Goal: Task Accomplishment & Management: Manage account settings

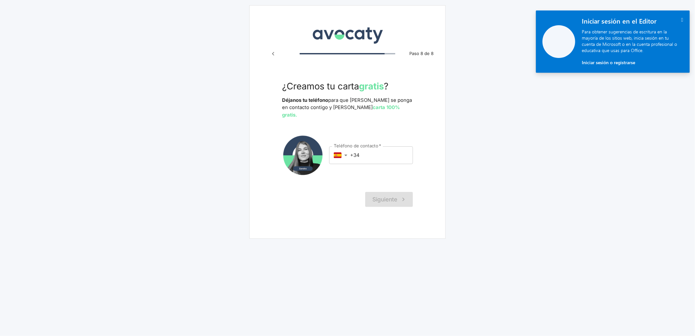
click at [382, 155] on input "+34" at bounding box center [381, 155] width 63 height 18
paste input "611 015 904"
type input "[PHONE_NUMBER]"
click at [386, 192] on button "Siguiente" at bounding box center [389, 199] width 48 height 15
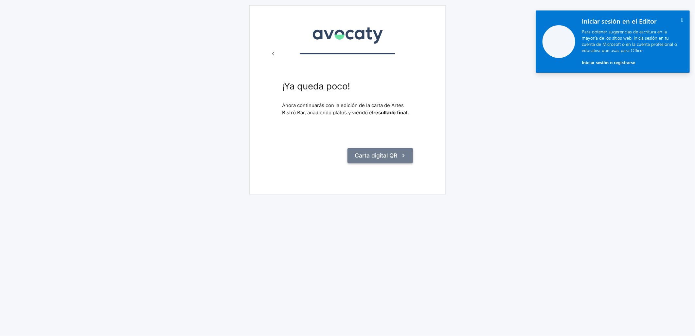
click at [387, 150] on button "Carta digital QR" at bounding box center [380, 155] width 65 height 15
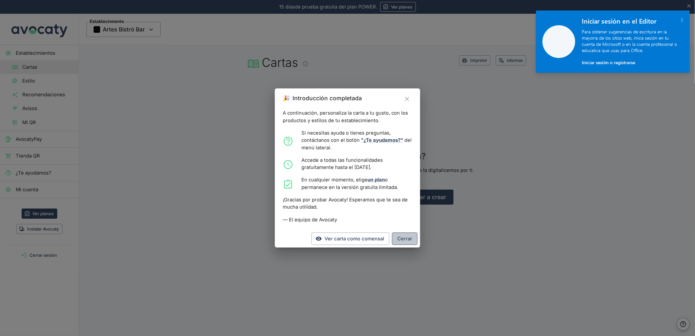
click at [404, 241] on button "Cerrar" at bounding box center [405, 238] width 26 height 12
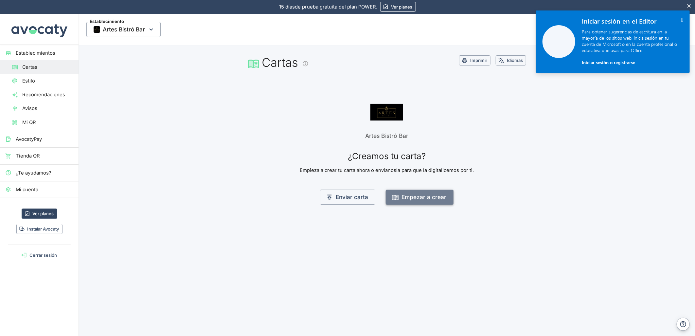
click at [431, 199] on button "Empezar a crear" at bounding box center [420, 196] width 68 height 15
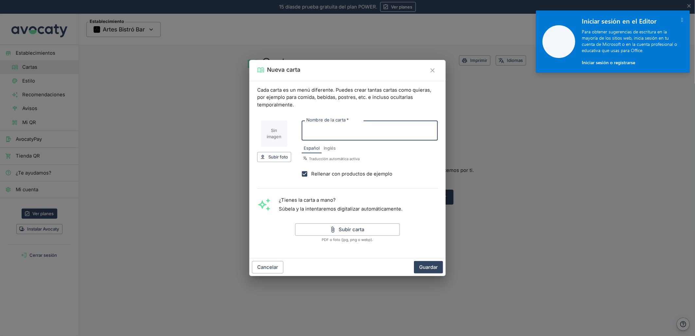
click at [316, 133] on input "Nombre de la carta   *" at bounding box center [370, 130] width 136 height 20
type input "Carta"
click at [304, 174] on input "Rellenar con productos de ejemplo" at bounding box center [304, 173] width 13 height 13
checkbox input "false"
click at [338, 230] on button "Subir carta" at bounding box center [347, 229] width 105 height 12
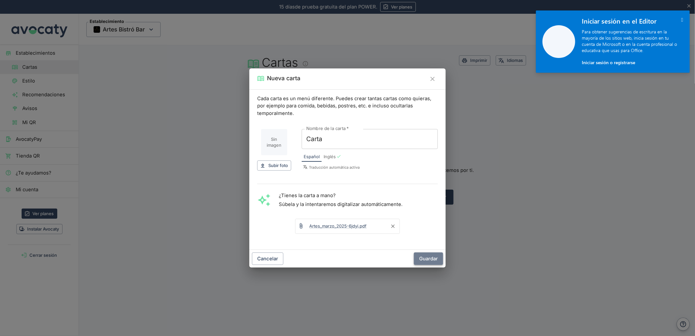
click at [439, 256] on button "Guardar" at bounding box center [428, 258] width 29 height 12
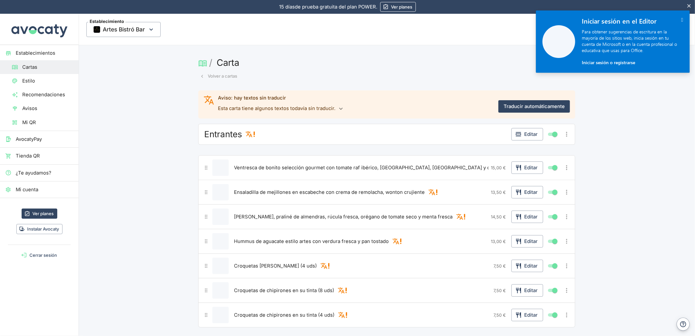
click at [222, 71] on button "Volver a cartas" at bounding box center [218, 76] width 41 height 10
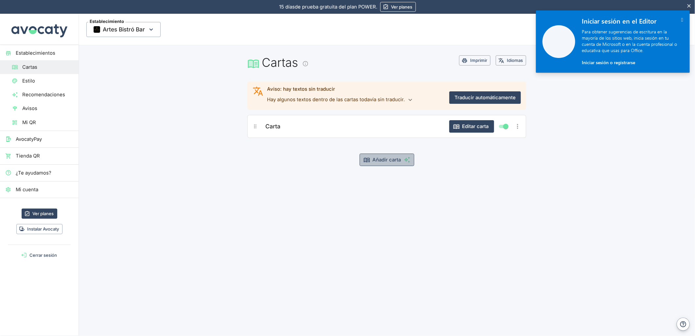
click at [371, 157] on button "Añadir carta" at bounding box center [387, 159] width 55 height 12
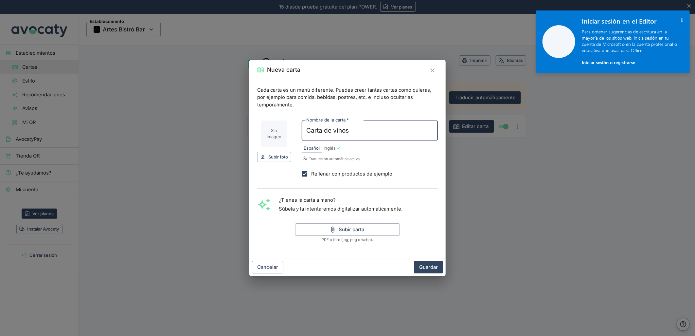
type input "Carta de vinos"
click at [306, 172] on input "Rellenar con productos de ejemplo" at bounding box center [304, 173] width 13 height 13
checkbox input "false"
click at [330, 231] on icon "button" at bounding box center [333, 229] width 7 height 7
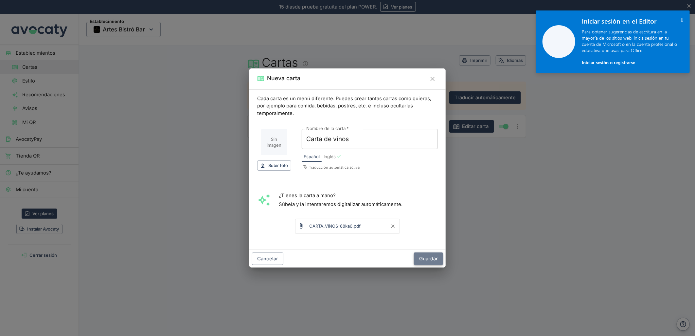
click at [423, 263] on button "Guardar" at bounding box center [428, 258] width 29 height 12
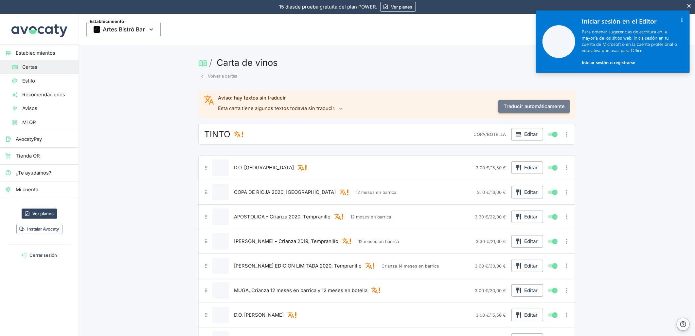
click at [513, 110] on button "Traducir automáticamente" at bounding box center [534, 106] width 72 height 12
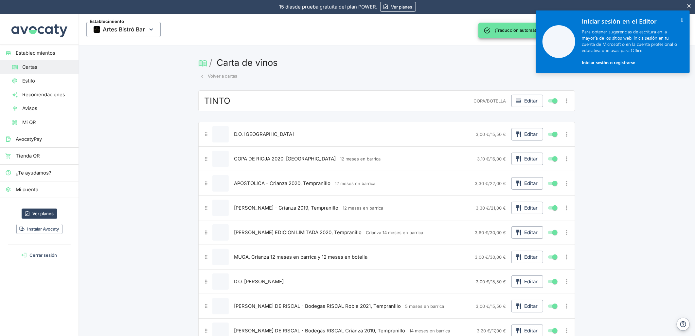
click at [214, 79] on button "Volver a cartas" at bounding box center [218, 76] width 41 height 10
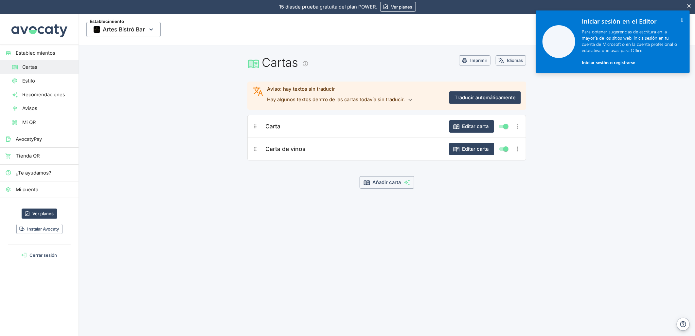
click at [681, 18] on icon "" at bounding box center [682, 20] width 2 height 6
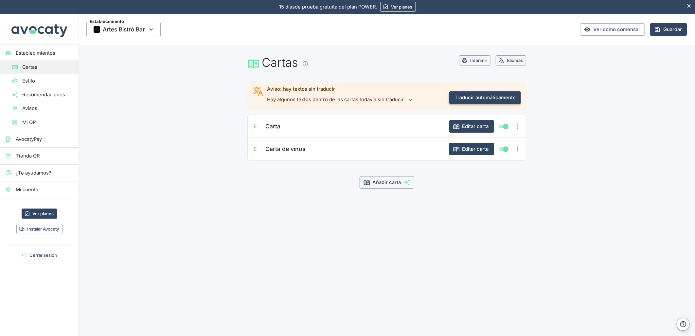
click at [496, 99] on button "Traducir automáticamente" at bounding box center [485, 97] width 72 height 12
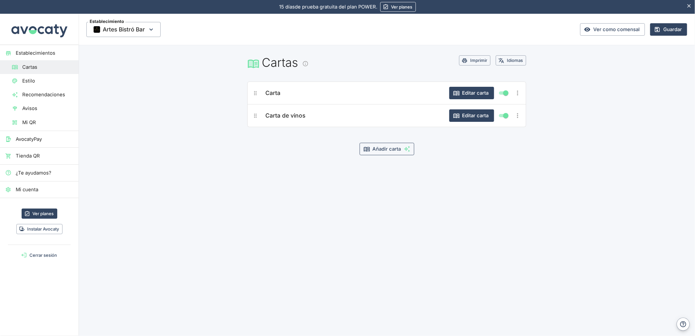
click at [397, 145] on button "Añadir carta" at bounding box center [387, 149] width 55 height 12
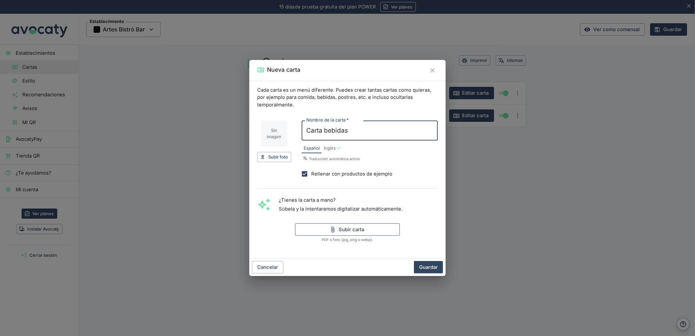
type input "Carta bebidas"
click at [337, 230] on button "Subir carta" at bounding box center [347, 229] width 105 height 12
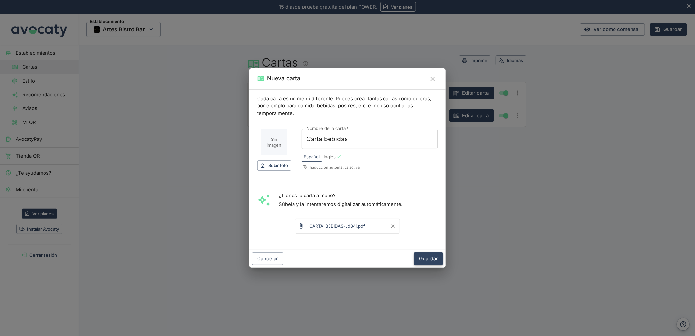
click at [428, 254] on button "Guardar" at bounding box center [428, 258] width 29 height 12
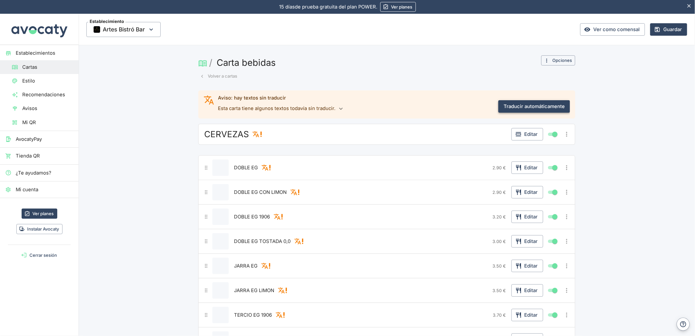
click at [529, 106] on button "Traducir automáticamente" at bounding box center [534, 106] width 72 height 12
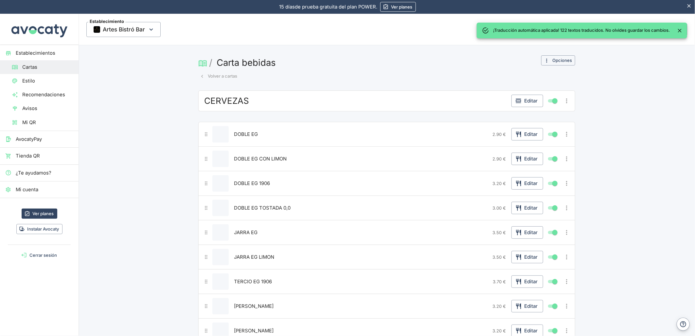
click at [204, 76] on button "Volver a cartas" at bounding box center [218, 76] width 41 height 10
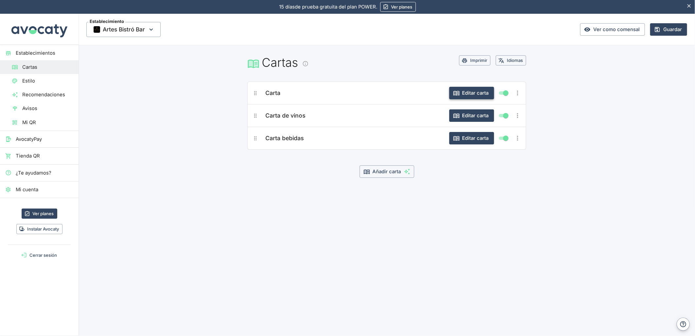
click at [464, 96] on button "Editar carta" at bounding box center [471, 93] width 45 height 12
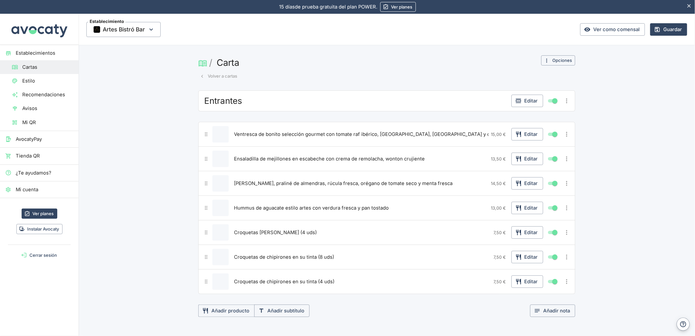
drag, startPoint x: 226, startPoint y: 73, endPoint x: 320, endPoint y: 70, distance: 94.0
click at [226, 73] on button "Volver a cartas" at bounding box center [218, 76] width 41 height 10
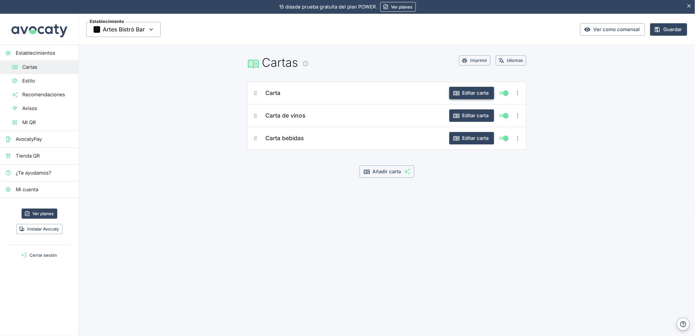
click at [475, 93] on button "Editar carta" at bounding box center [471, 93] width 45 height 12
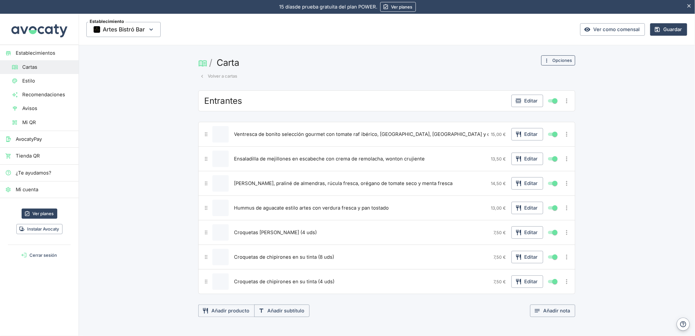
click at [553, 56] on button "Opciones" at bounding box center [558, 60] width 34 height 10
click at [518, 74] on span "Cambiar nombre o imagen" at bounding box center [537, 73] width 61 height 7
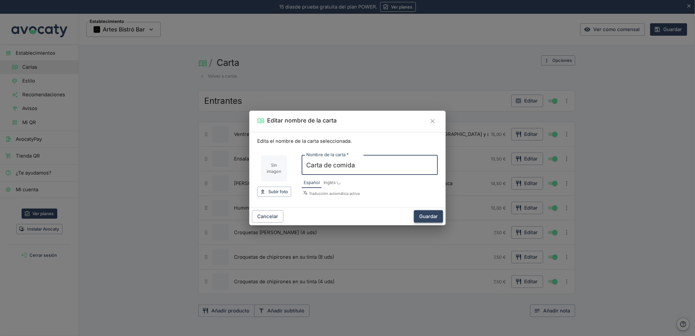
type input "Carta de comida"
click at [424, 217] on button "Guardar" at bounding box center [428, 216] width 29 height 12
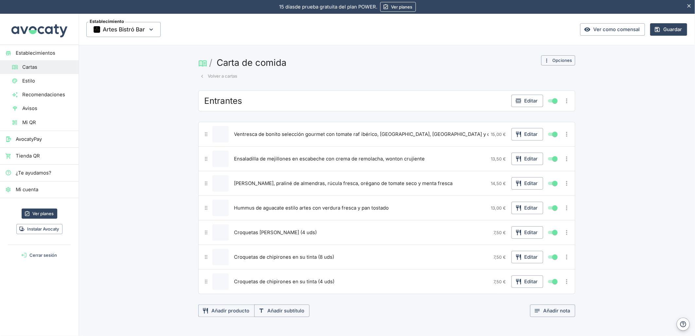
click at [217, 73] on button "Volver a cartas" at bounding box center [218, 76] width 41 height 10
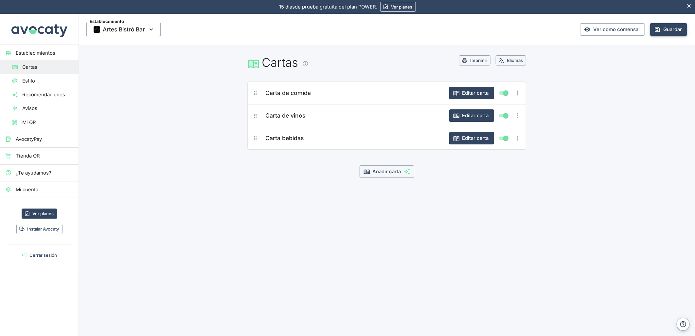
click at [666, 31] on button "Guardar" at bounding box center [668, 29] width 37 height 12
click at [476, 91] on button "Editar carta" at bounding box center [471, 93] width 45 height 12
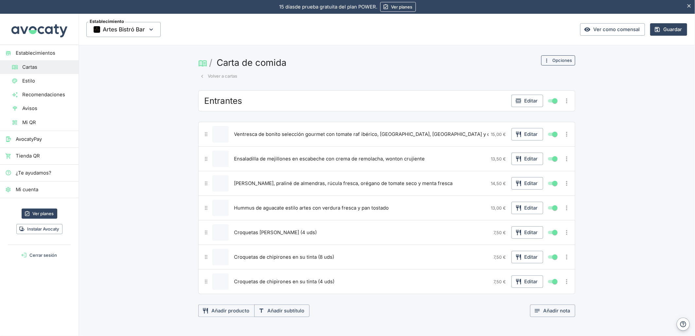
click at [548, 62] on button "Opciones" at bounding box center [558, 60] width 34 height 10
click at [527, 69] on li "Cambiar nombre o imagen" at bounding box center [531, 73] width 83 height 11
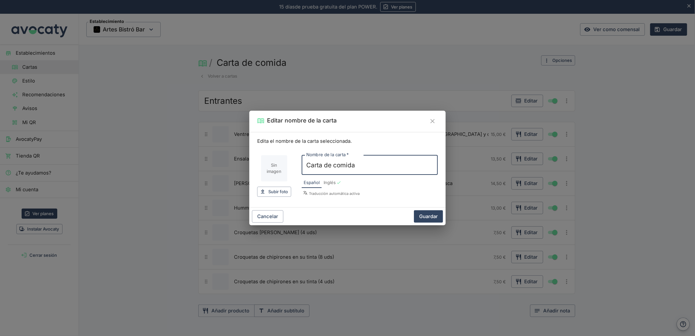
click at [267, 171] on input "Imagen de carta" at bounding box center [274, 168] width 26 height 26
type input "C:\fakepath\Captura de pantalla [DATE] 133208.png"
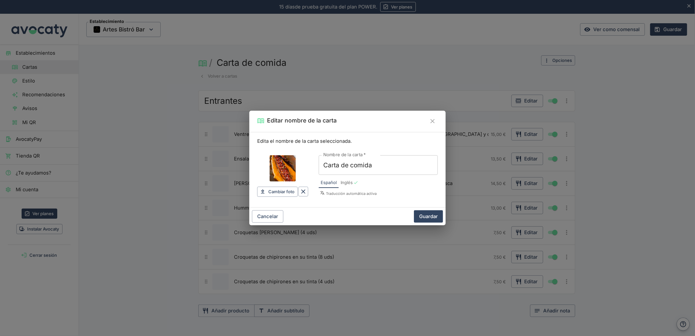
click at [429, 218] on button "Guardar" at bounding box center [428, 216] width 29 height 12
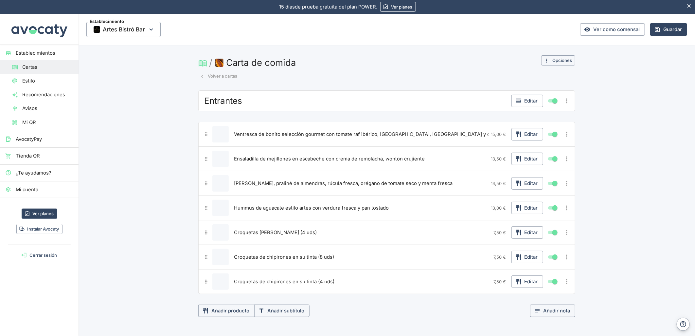
click at [217, 76] on button "Volver a cartas" at bounding box center [218, 76] width 41 height 10
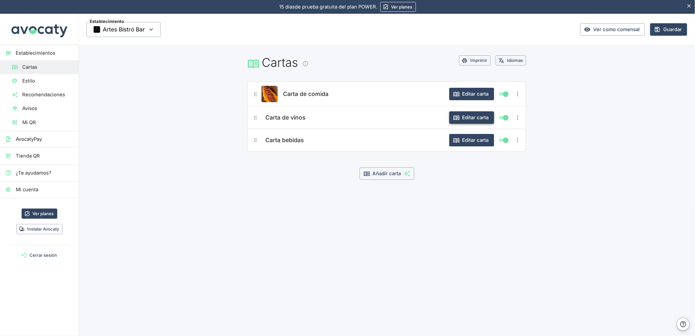
click at [471, 116] on button "Editar carta" at bounding box center [471, 117] width 45 height 12
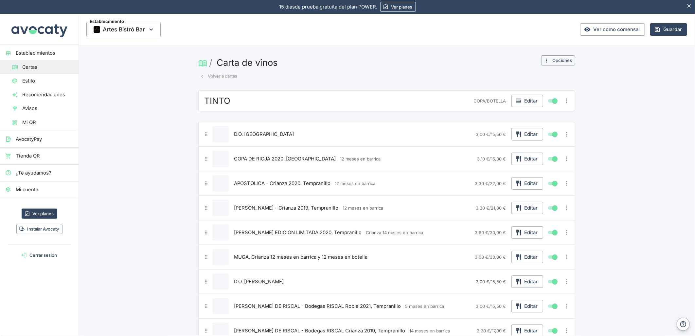
drag, startPoint x: 216, startPoint y: 75, endPoint x: 232, endPoint y: 80, distance: 17.3
click at [216, 75] on button "Volver a cartas" at bounding box center [218, 76] width 41 height 10
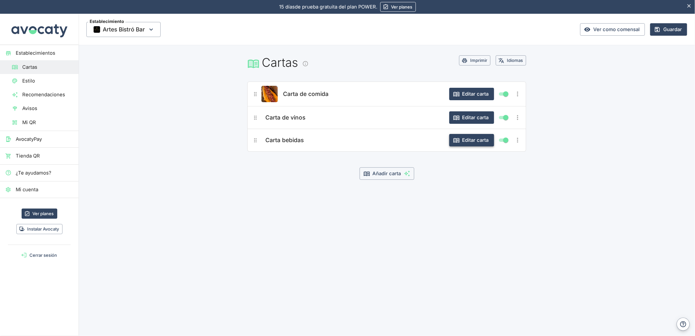
click at [459, 138] on icon "button" at bounding box center [456, 140] width 7 height 7
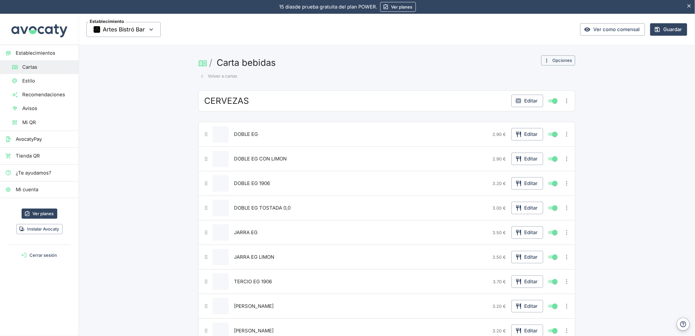
drag, startPoint x: 225, startPoint y: 74, endPoint x: 86, endPoint y: 97, distance: 140.6
click at [224, 74] on button "Volver a cartas" at bounding box center [218, 76] width 41 height 10
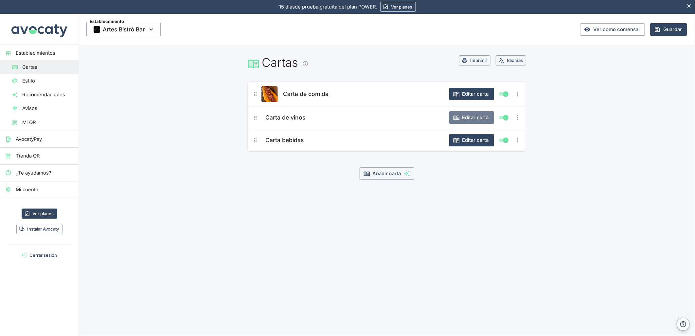
drag, startPoint x: 471, startPoint y: 116, endPoint x: 525, endPoint y: 67, distance: 72.5
click at [471, 117] on button "Editar carta" at bounding box center [471, 117] width 45 height 12
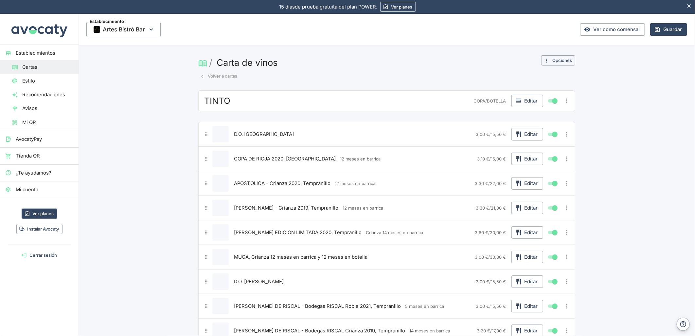
click at [549, 60] on button "Opciones" at bounding box center [558, 60] width 34 height 10
click at [523, 73] on span "Cambiar nombre o imagen" at bounding box center [537, 73] width 61 height 7
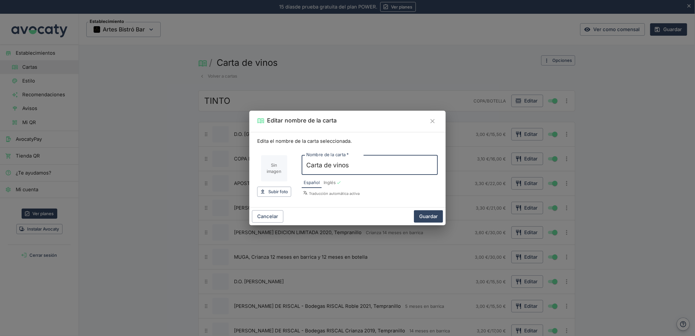
click at [270, 169] on input "Imagen de carta" at bounding box center [274, 168] width 26 height 26
type input "C:\fakepath\Captura de pantalla [DATE] 133250.png"
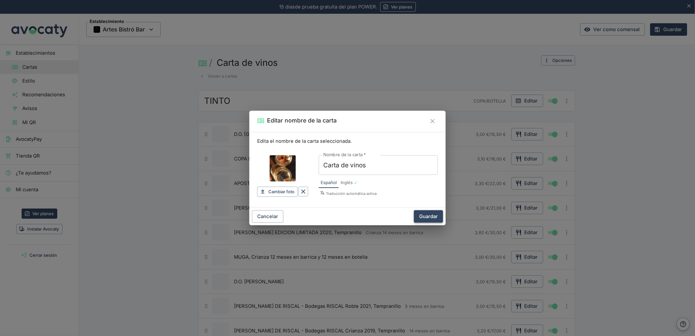
click at [431, 217] on button "Guardar" at bounding box center [428, 216] width 29 height 12
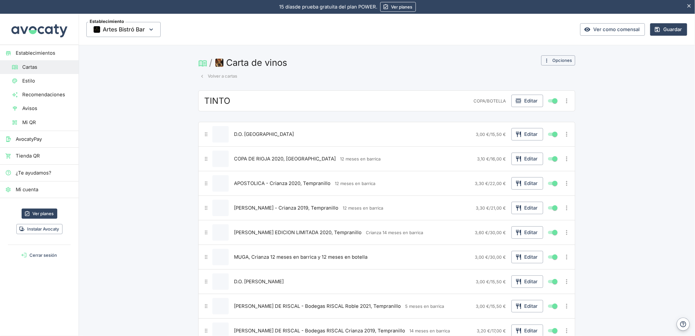
click at [212, 78] on button "Volver a cartas" at bounding box center [218, 76] width 41 height 10
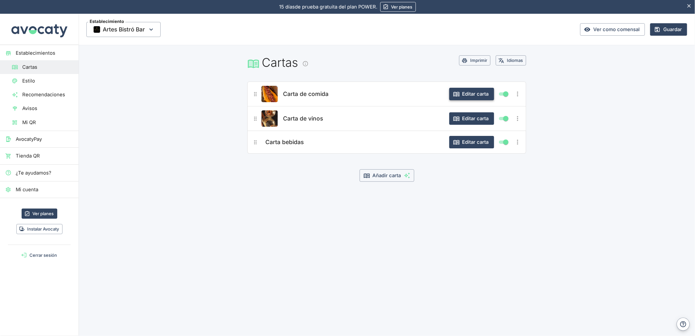
click at [474, 93] on button "Editar carta" at bounding box center [471, 94] width 45 height 12
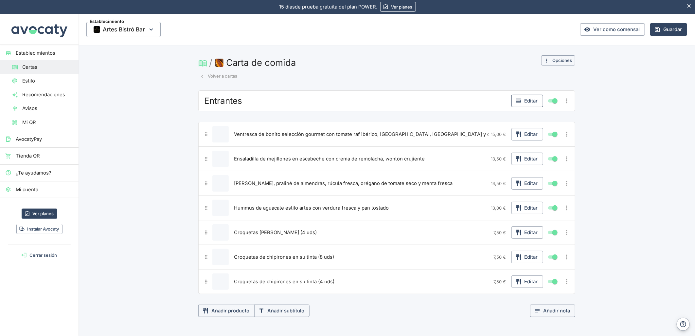
click at [524, 103] on button "Editar" at bounding box center [528, 101] width 32 height 12
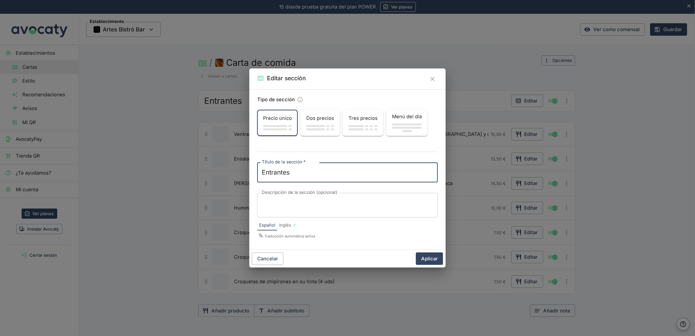
click at [531, 64] on div "Editar sección Tipo de sección Precio único Dos precios Tres precios Menú del d…" at bounding box center [347, 168] width 695 height 336
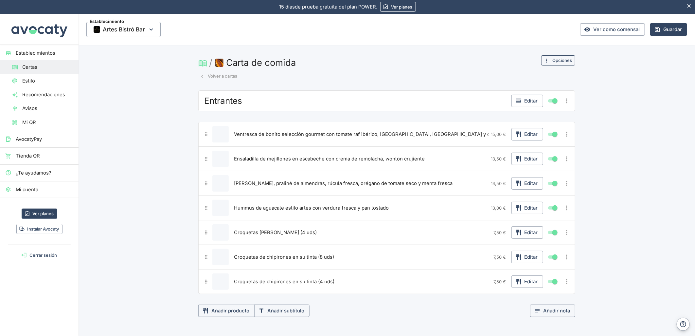
click at [559, 58] on button "Opciones" at bounding box center [558, 60] width 34 height 10
click at [512, 72] on span "Cambiar nombre o imagen" at bounding box center [537, 73] width 61 height 7
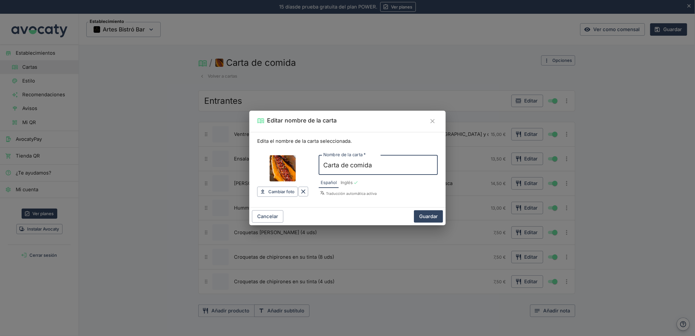
click at [285, 173] on input "Imagen de carta" at bounding box center [283, 168] width 26 height 26
type input "C:\fakepath\Captura de pantalla [DATE] 133445.png"
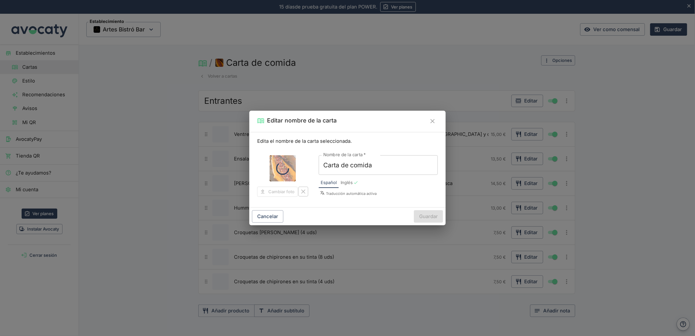
click at [435, 218] on div "Cancelar Guardar" at bounding box center [347, 216] width 196 height 18
click at [435, 218] on button "Guardar" at bounding box center [428, 216] width 29 height 12
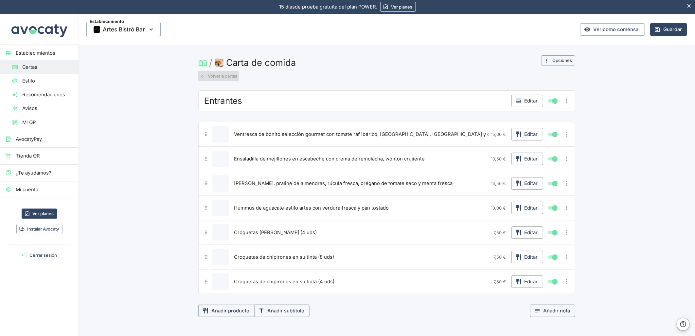
drag, startPoint x: 218, startPoint y: 77, endPoint x: 6, endPoint y: 88, distance: 212.7
click at [214, 77] on button "Volver a cartas" at bounding box center [218, 76] width 41 height 10
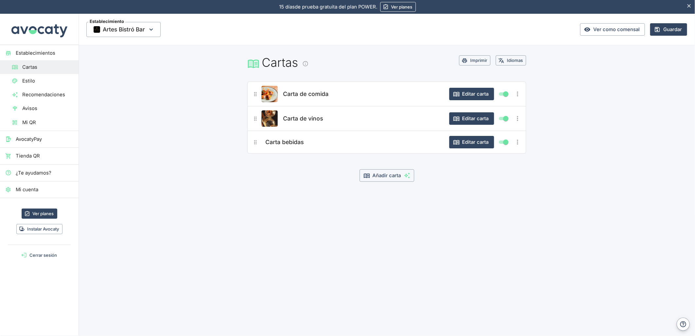
click at [212, 175] on main "Cartas Imprimir Idiomas Carta de comida Editar carta Carta de vinos Editar cart…" at bounding box center [387, 129] width 617 height 168
click at [465, 141] on button "Editar carta" at bounding box center [471, 142] width 45 height 12
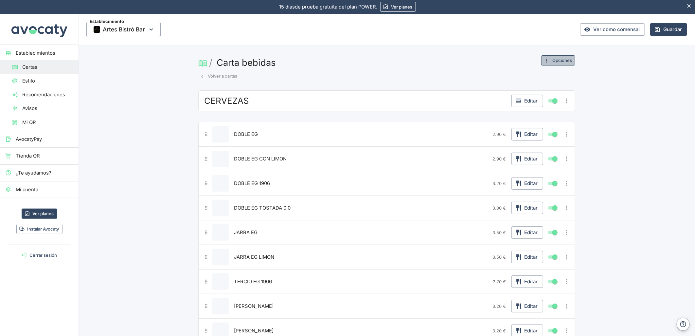
click at [561, 63] on button "Opciones" at bounding box center [558, 60] width 34 height 10
click at [548, 77] on li "Cambiar nombre o imagen" at bounding box center [531, 73] width 83 height 11
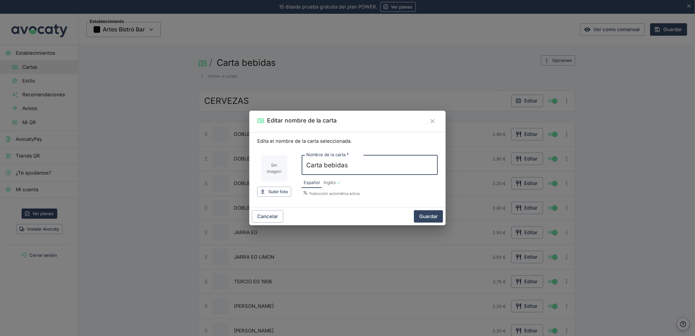
click at [277, 167] on input "Imagen de carta" at bounding box center [274, 168] width 26 height 26
type input "C:\fakepath\Captura de pantalla [DATE] 133520.png"
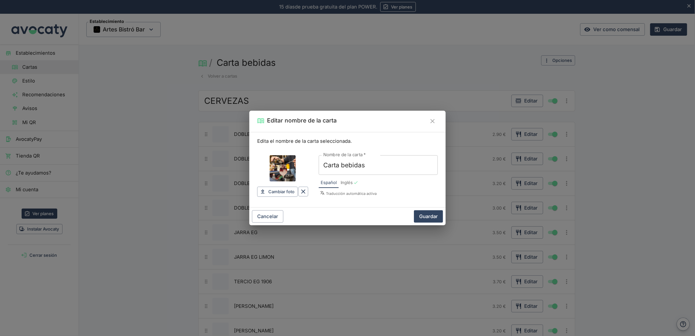
click at [431, 217] on button "Guardar" at bounding box center [428, 216] width 29 height 12
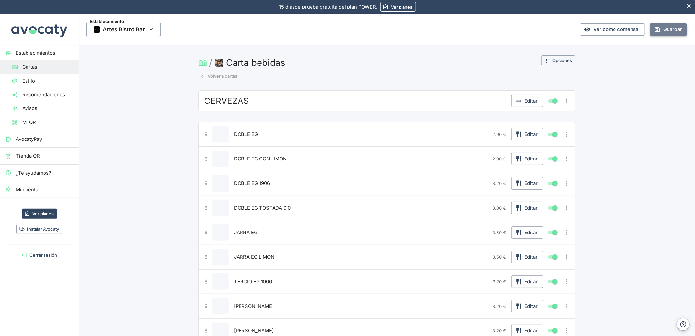
click at [656, 34] on button "Guardar" at bounding box center [668, 29] width 37 height 12
click at [30, 82] on span "Estilo" at bounding box center [47, 80] width 51 height 7
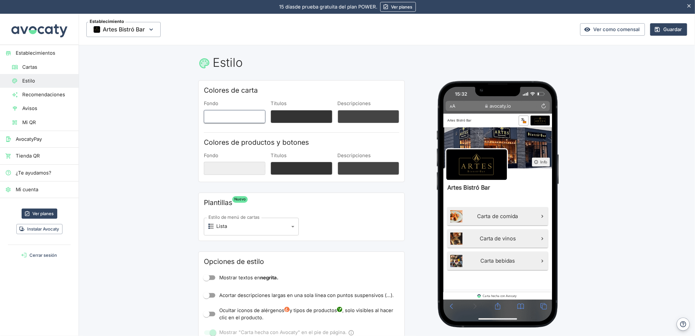
click at [221, 115] on button "Fondo" at bounding box center [235, 116] width 62 height 13
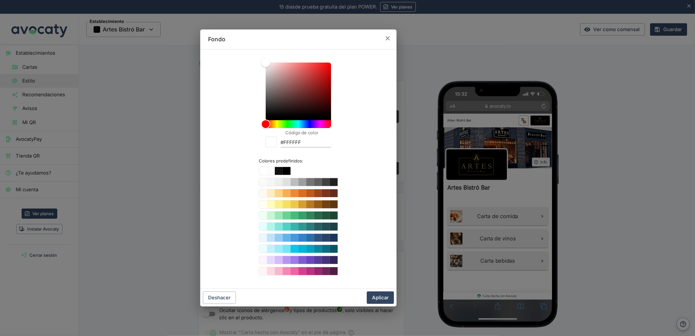
click at [296, 145] on input "#FFFFFF" at bounding box center [306, 142] width 50 height 9
paste input "#020204"
click at [285, 145] on input "##020204" at bounding box center [306, 142] width 50 height 9
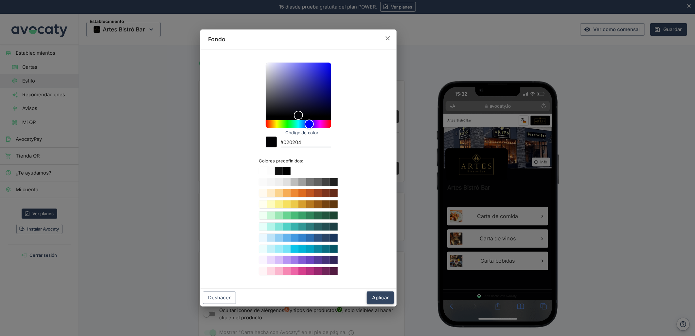
type input "#020204"
click at [381, 294] on button "Aplicar" at bounding box center [380, 297] width 27 height 12
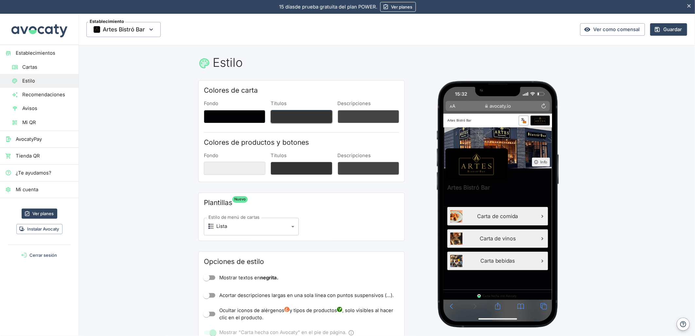
click at [293, 113] on button "Títulos" at bounding box center [302, 116] width 62 height 13
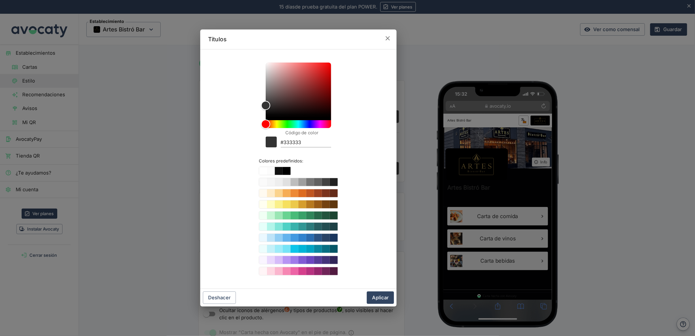
click at [294, 142] on input "#333333" at bounding box center [306, 142] width 50 height 9
paste input "b9a055"
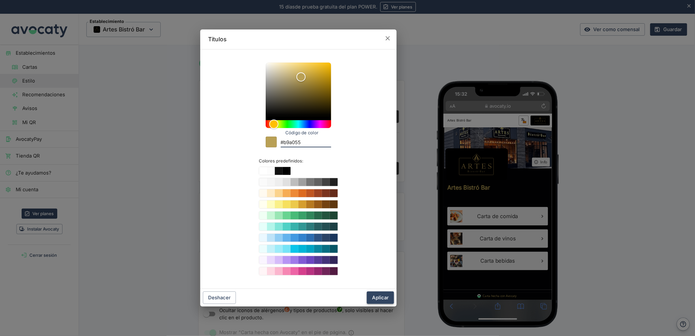
type input "#b9a055"
click at [375, 297] on button "Aplicar" at bounding box center [380, 297] width 27 height 12
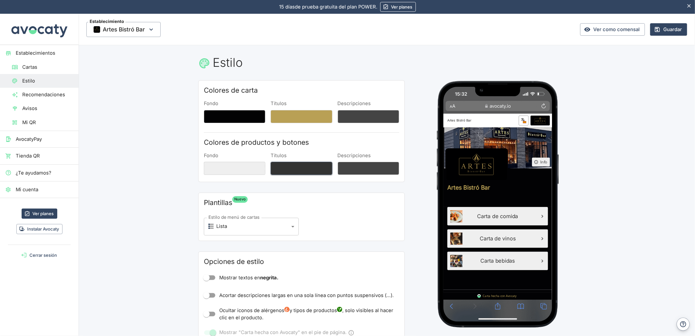
click at [278, 173] on button "Títulos" at bounding box center [302, 168] width 62 height 13
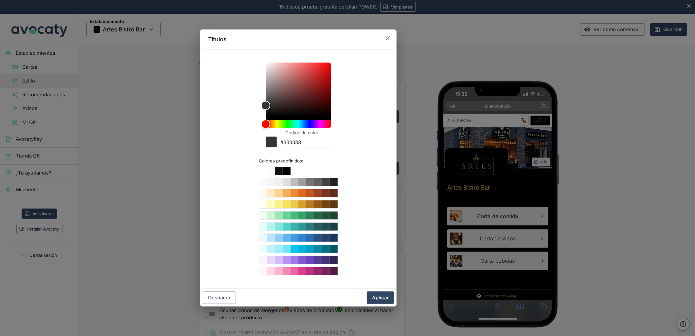
click at [290, 142] on input "#333333" at bounding box center [306, 142] width 50 height 9
paste input "b9a055"
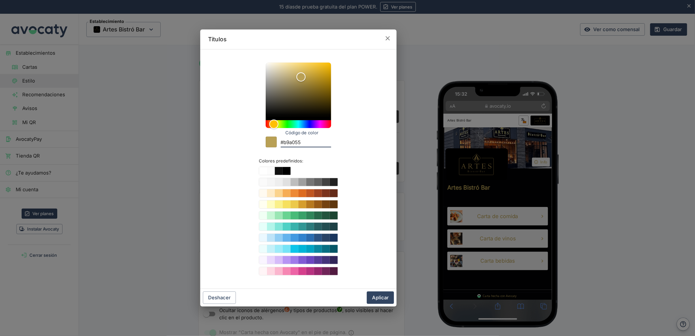
type input "#b9a055"
click at [390, 35] on icon "button" at bounding box center [387, 38] width 7 height 7
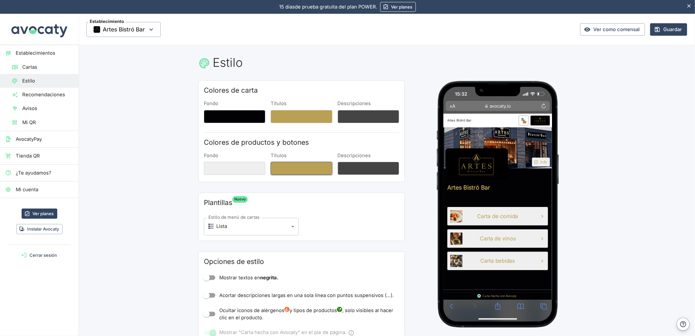
click at [296, 172] on button "Títulos" at bounding box center [302, 168] width 62 height 13
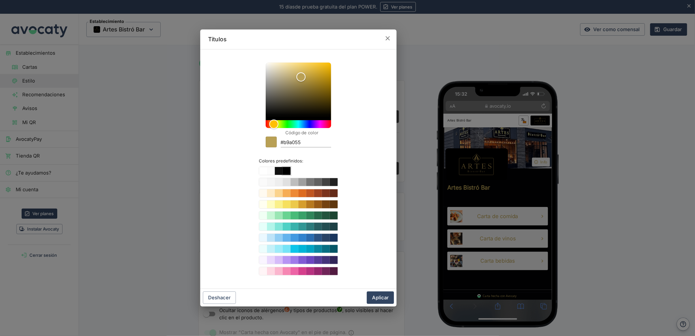
click at [283, 170] on button "Color #000000" at bounding box center [287, 171] width 8 height 8
type input "#000000"
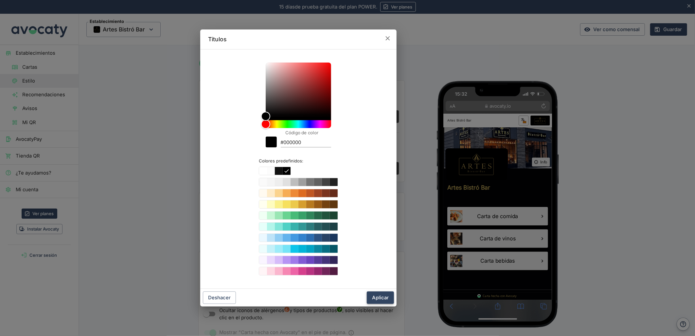
click at [390, 294] on button "Aplicar" at bounding box center [380, 297] width 27 height 12
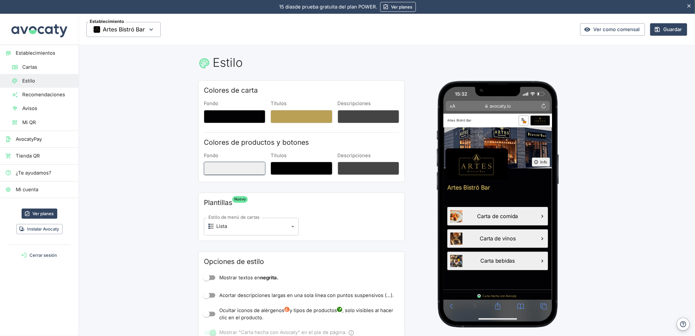
click at [236, 171] on button "Fondo" at bounding box center [235, 168] width 62 height 13
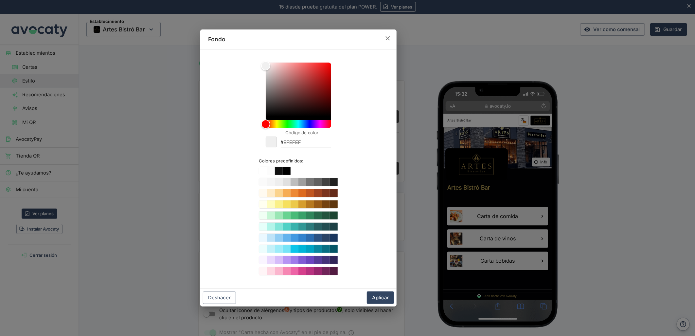
click at [293, 141] on input "#EFEFEF" at bounding box center [306, 142] width 50 height 9
paste input "b9a055"
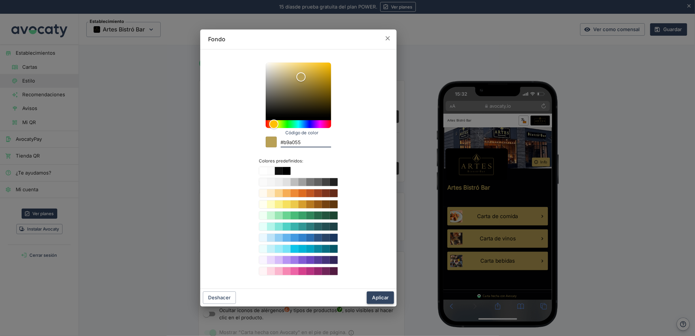
type input "#b9a055"
click at [378, 299] on button "Aplicar" at bounding box center [380, 297] width 27 height 12
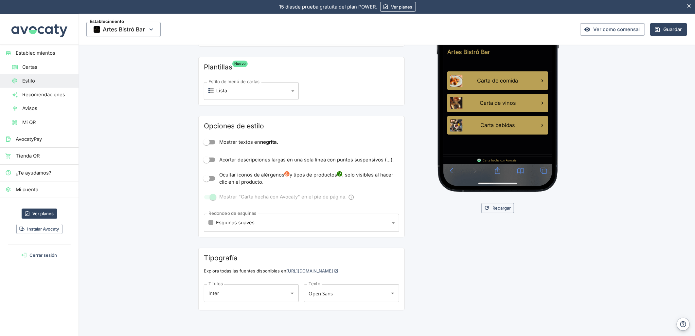
scroll to position [99, 0]
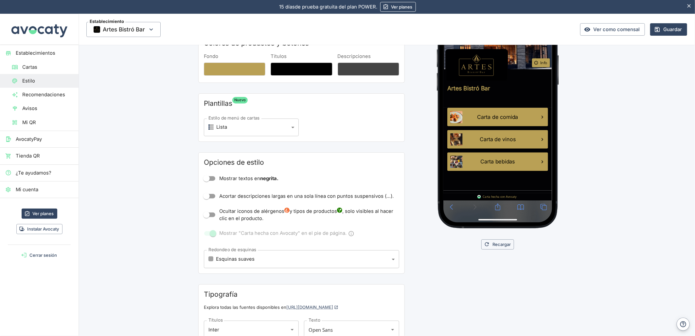
click at [235, 260] on body "15 días de prueba gratuita. 15 días de prueba gratuita del plan POWER. Ver plan…" at bounding box center [347, 168] width 695 height 336
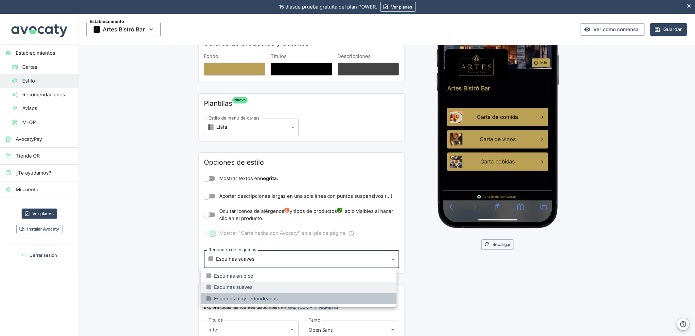
click at [292, 294] on li "Esquinas muy redondeadas" at bounding box center [298, 298] width 195 height 11
type input "large"
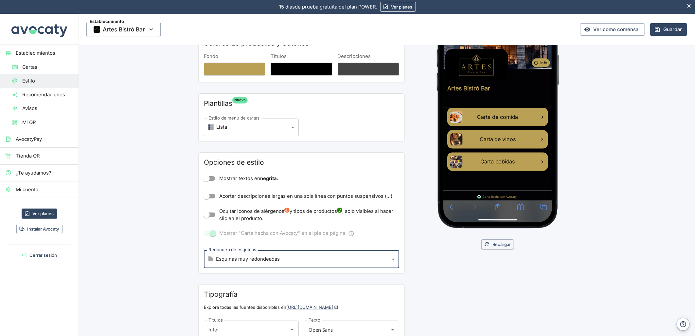
scroll to position [0, 0]
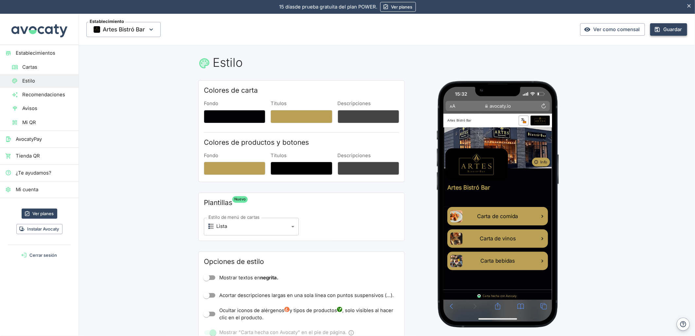
click at [673, 26] on button "Guardar" at bounding box center [668, 29] width 37 height 12
click at [26, 49] on span "Establecimientos" at bounding box center [45, 52] width 58 height 7
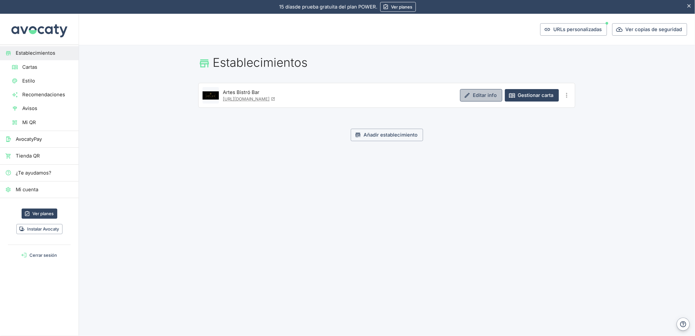
click at [460, 96] on link "Editar info" at bounding box center [481, 95] width 42 height 12
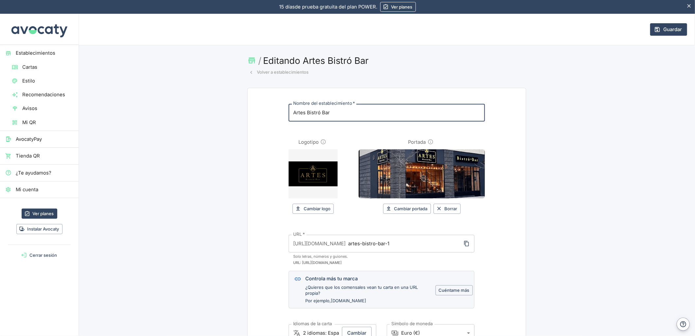
click at [296, 115] on input "Artes Bistró Bar" at bounding box center [387, 113] width 196 height 18
type input "ARTES Bistró Bar"
click at [674, 30] on button "Guardar" at bounding box center [668, 29] width 37 height 12
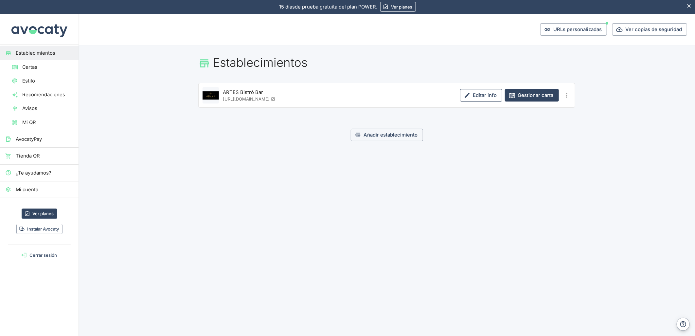
drag, startPoint x: 476, startPoint y: 91, endPoint x: 468, endPoint y: 91, distance: 7.9
click at [476, 91] on link "Editar info" at bounding box center [481, 95] width 42 height 12
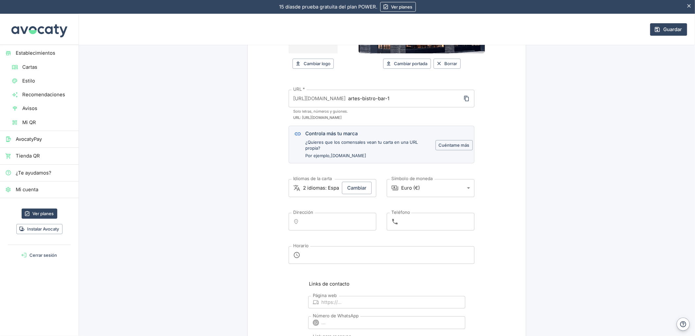
scroll to position [145, 0]
click at [328, 221] on input "Dirección" at bounding box center [339, 221] width 70 height 12
paste input "Plaza Artes, [STREET_ADDRESS]"
click at [336, 254] on p "Plaza Artes, [STREET_ADDRESS]" at bounding box center [337, 248] width 63 height 12
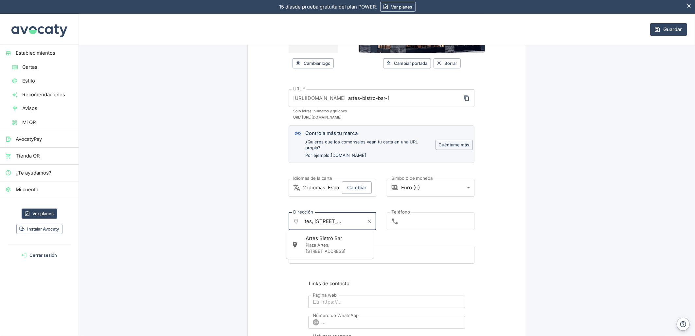
type input "Plaza Artes, [STREET_ADDRESS]"
type input "[PHONE_NUMBER]"
type textarea "[DATE]: Cerrado [DATE]: 13:00–24:00 [DATE]: 13:00–24:00 [DATE]: 13:00–1:00 [DAT…"
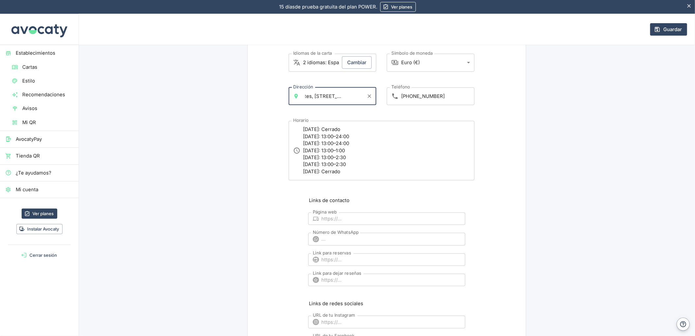
scroll to position [364, 0]
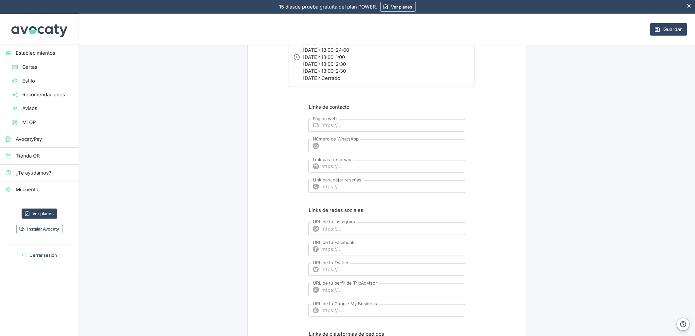
type input "Plaza Artes, [STREET_ADDRESS]"
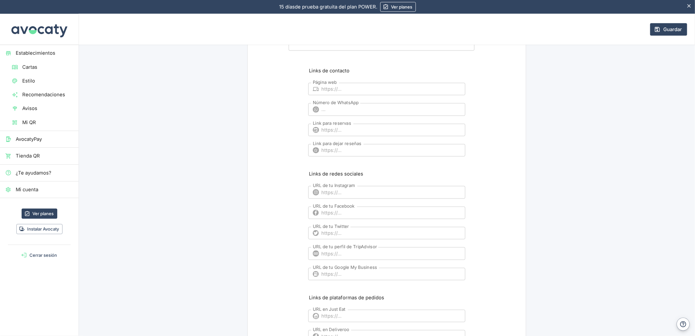
click at [359, 268] on label "URL de tu Google My Business" at bounding box center [345, 267] width 64 height 6
click at [359, 268] on input "URL de tu Google My Business" at bounding box center [394, 274] width 144 height 12
paste input "[URL][DOMAIN_NAME]"
type input "[URL][DOMAIN_NAME]"
click at [328, 194] on input "URL de tu Instagram" at bounding box center [394, 192] width 144 height 12
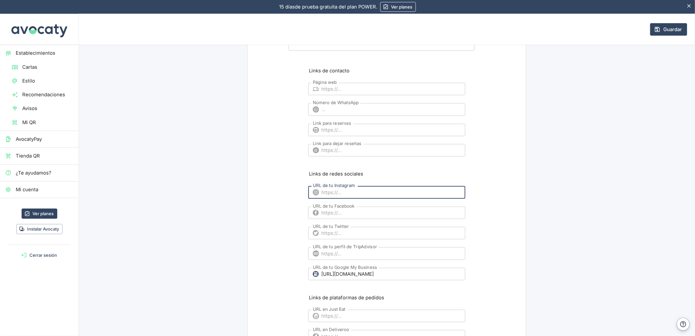
paste input "[URL][DOMAIN_NAME]"
click at [356, 192] on input "[URL][DOMAIN_NAME]" at bounding box center [394, 192] width 144 height 12
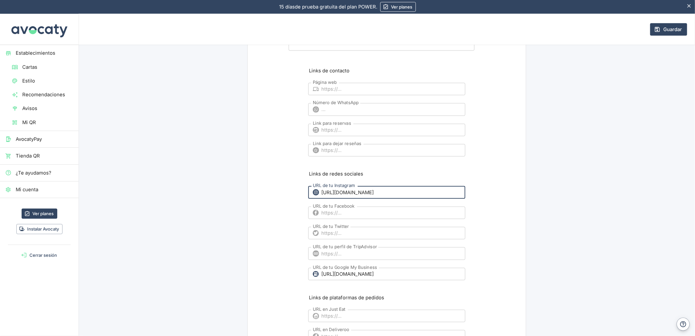
paste input "url"
type input "[URL][DOMAIN_NAME]"
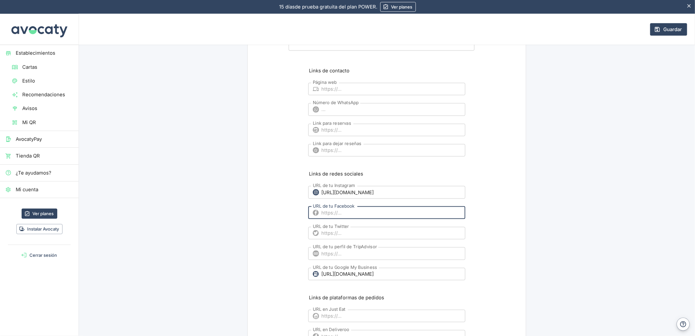
click at [345, 213] on input "URL de tu Facebook" at bounding box center [394, 212] width 144 height 12
paste input "[URL][DOMAIN_NAME]"
type input "[URL][DOMAIN_NAME]"
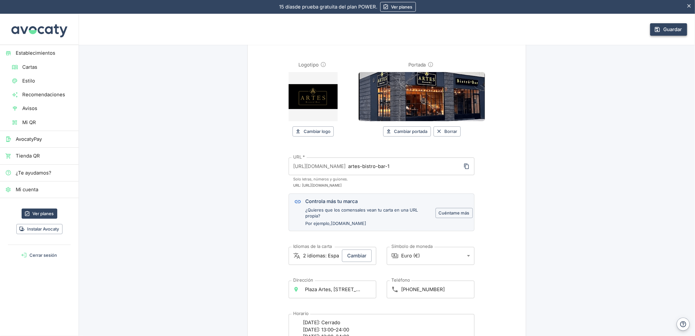
scroll to position [0, 0]
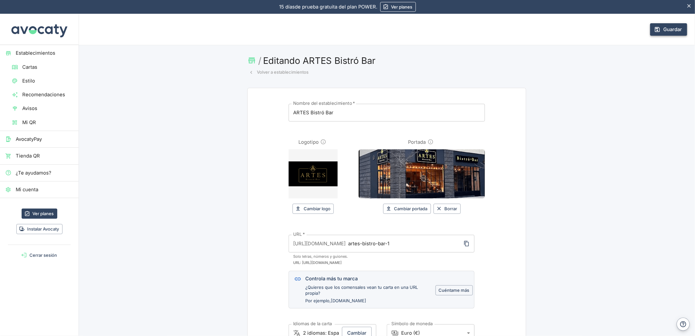
click at [672, 28] on button "Guardar" at bounding box center [668, 29] width 37 height 12
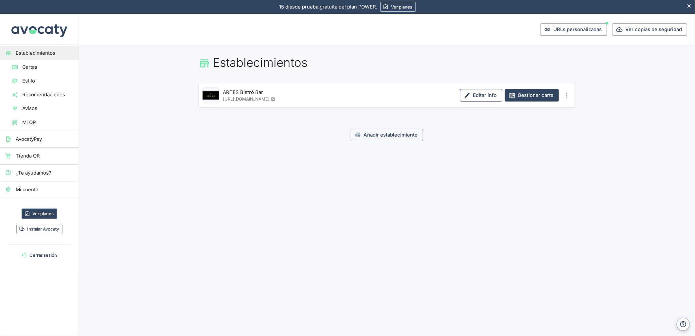
click at [483, 93] on link "Editar info" at bounding box center [481, 95] width 42 height 12
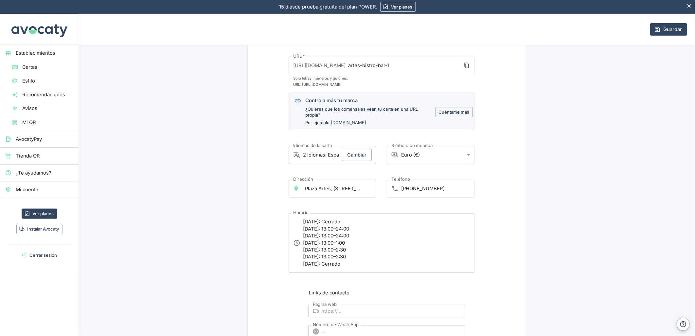
scroll to position [182, 0]
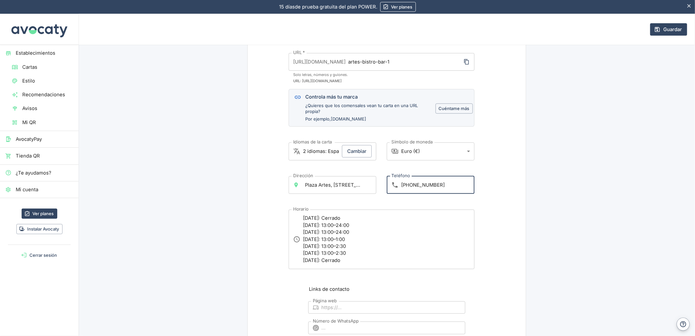
click at [450, 190] on input "[PHONE_NUMBER]" at bounding box center [437, 185] width 73 height 18
paste input "911 431 195"
type input "[PHONE_NUMBER] / [PHONE_NUMBER]"
click at [669, 25] on button "Guardar" at bounding box center [668, 29] width 37 height 12
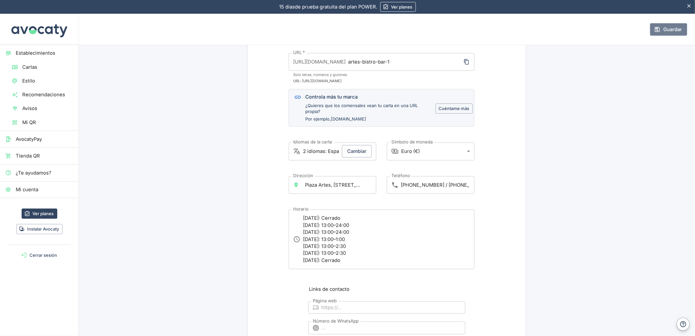
scroll to position [0, 0]
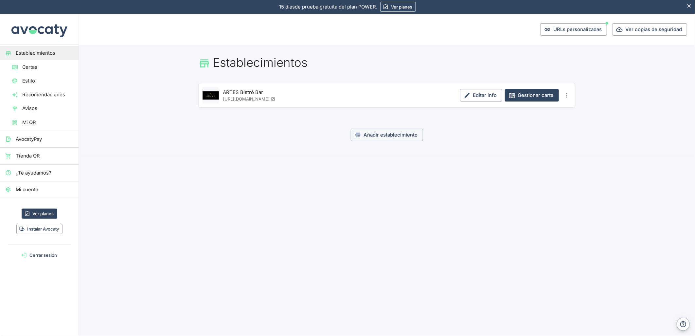
click at [26, 190] on span "Mi cuenta" at bounding box center [45, 189] width 58 height 7
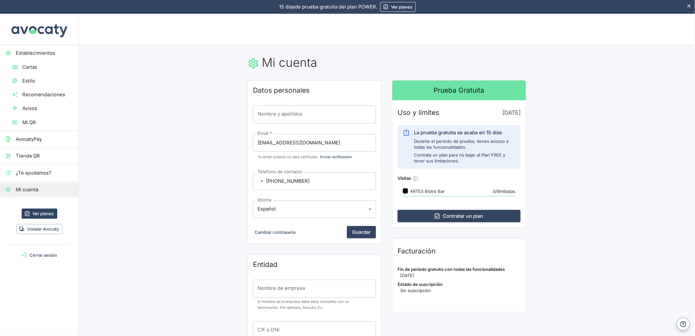
click at [279, 116] on input "Nombre y apellidos" at bounding box center [314, 114] width 123 height 18
paste input "Plaza Artes Hosteleros SL"
type input "Plaza Artes Hosteleros SL"
click at [300, 112] on input "Plaza Artes Hosteleros SL" at bounding box center [314, 114] width 123 height 18
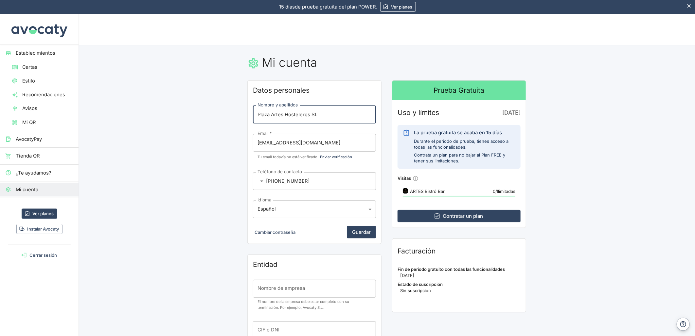
click at [300, 112] on input "Plaza Artes Hosteleros SL" at bounding box center [314, 114] width 123 height 18
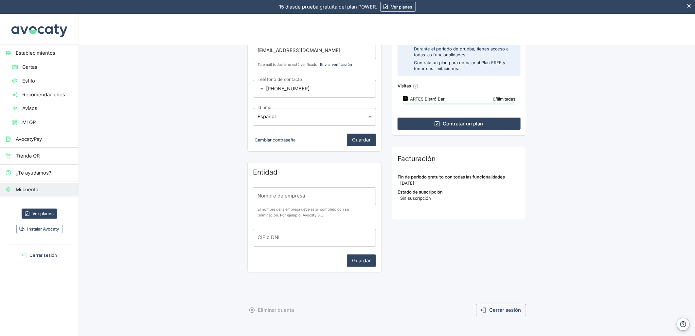
scroll to position [93, 0]
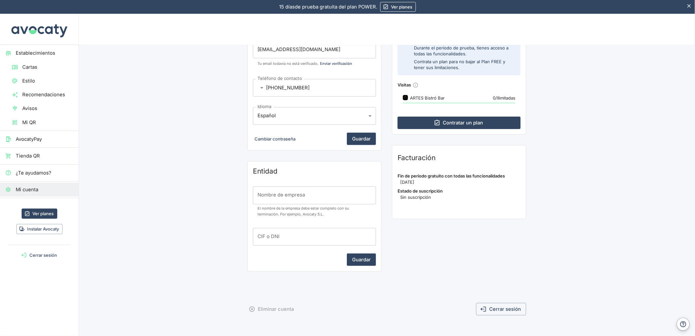
click at [275, 197] on input "Nombre de empresa" at bounding box center [314, 195] width 123 height 18
paste input "Plaza Artes Hosteleros SL"
type input "Plaza Artes Hosteleros SL"
click at [315, 231] on input "CIF o DNI" at bounding box center [314, 237] width 123 height 18
paste input "B13877428"
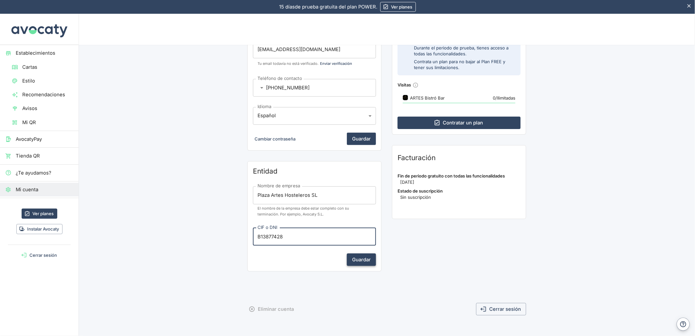
type input "B13877428"
click at [365, 260] on button "Guardar" at bounding box center [361, 259] width 29 height 12
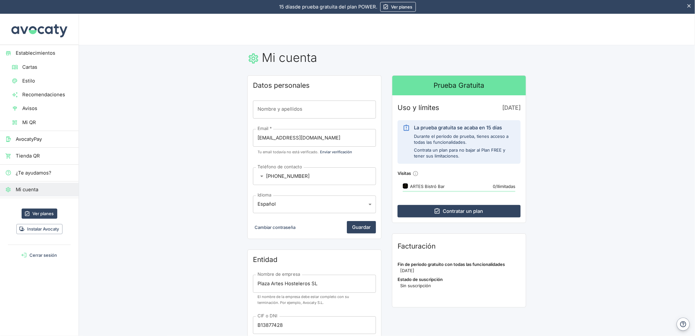
scroll to position [0, 0]
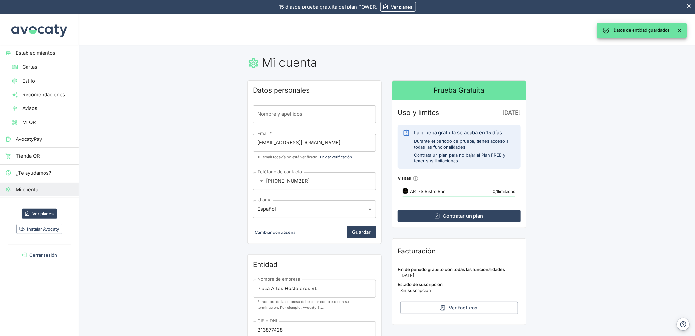
click at [33, 54] on span "Establecimientos" at bounding box center [45, 52] width 58 height 7
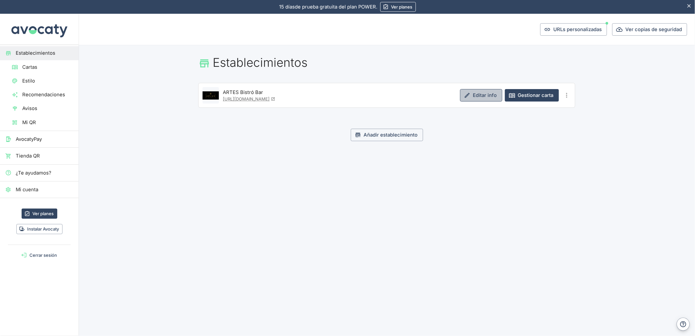
click at [481, 95] on link "Editar info" at bounding box center [481, 95] width 42 height 12
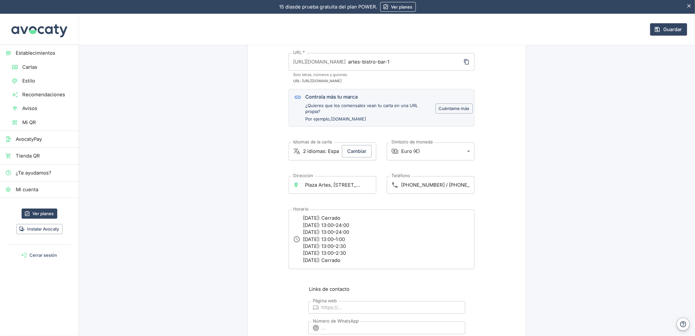
scroll to position [73, 0]
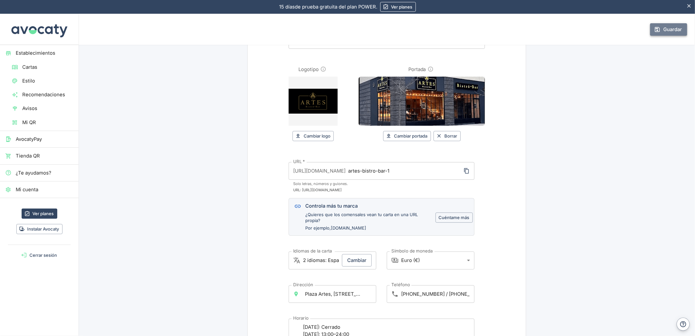
click at [666, 27] on button "Guardar" at bounding box center [668, 29] width 37 height 12
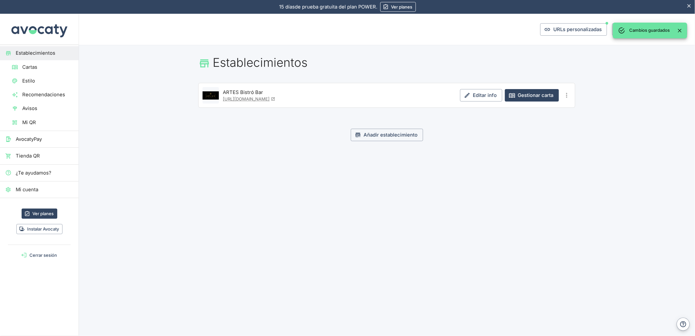
click at [37, 66] on span "Cartas" at bounding box center [47, 66] width 51 height 7
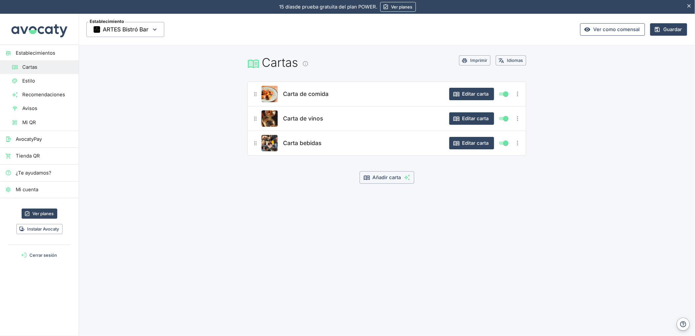
click at [626, 31] on link "Ver como comensal" at bounding box center [612, 29] width 65 height 12
click at [21, 79] on div at bounding box center [17, 81] width 10 height 6
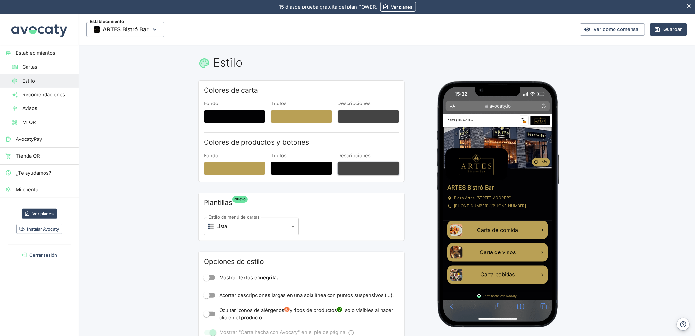
click at [346, 166] on button "Descripciones" at bounding box center [369, 168] width 62 height 13
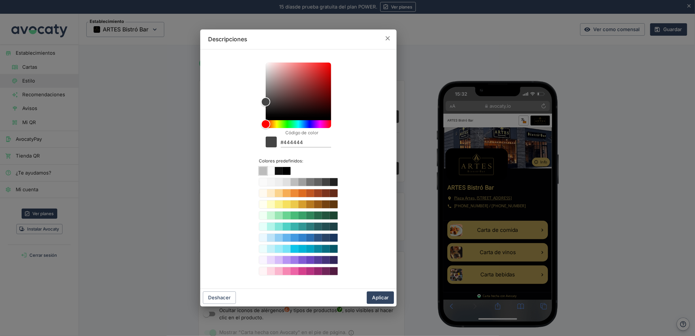
click at [263, 168] on button "Color #ffffff" at bounding box center [263, 171] width 8 height 8
type input "#ffffff"
click at [386, 296] on button "Aplicar" at bounding box center [380, 297] width 27 height 12
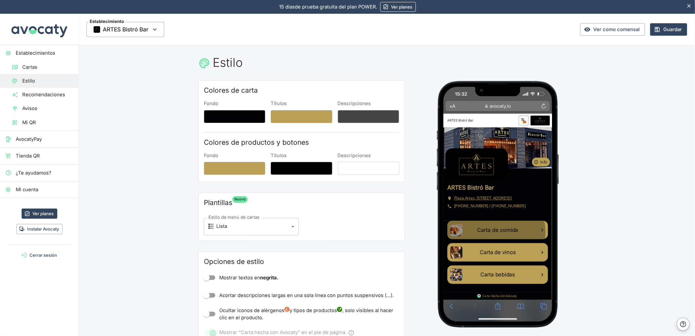
click at [512, 272] on span "Carta de comida" at bounding box center [516, 268] width 55 height 8
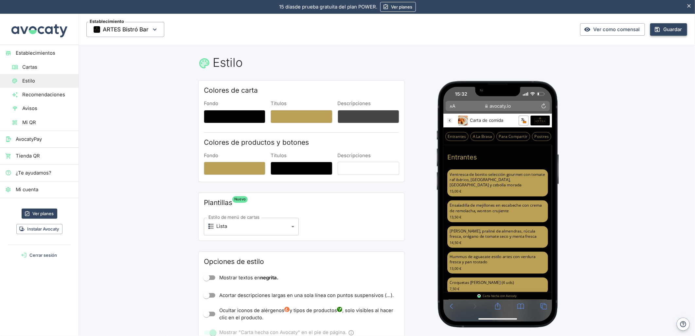
click at [667, 28] on button "Guardar" at bounding box center [668, 29] width 37 height 12
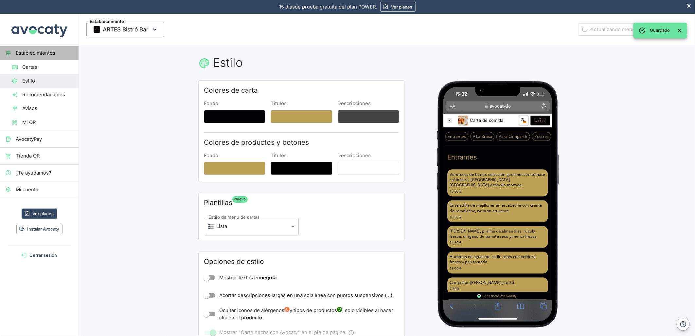
click at [28, 48] on link "Establecimientos" at bounding box center [39, 53] width 79 height 14
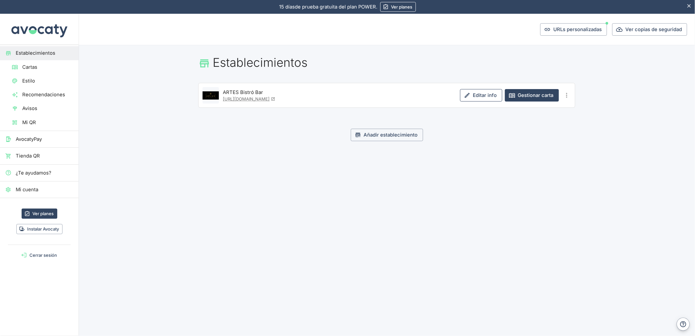
click at [479, 92] on link "Editar info" at bounding box center [481, 95] width 42 height 12
